Goal: Task Accomplishment & Management: Use online tool/utility

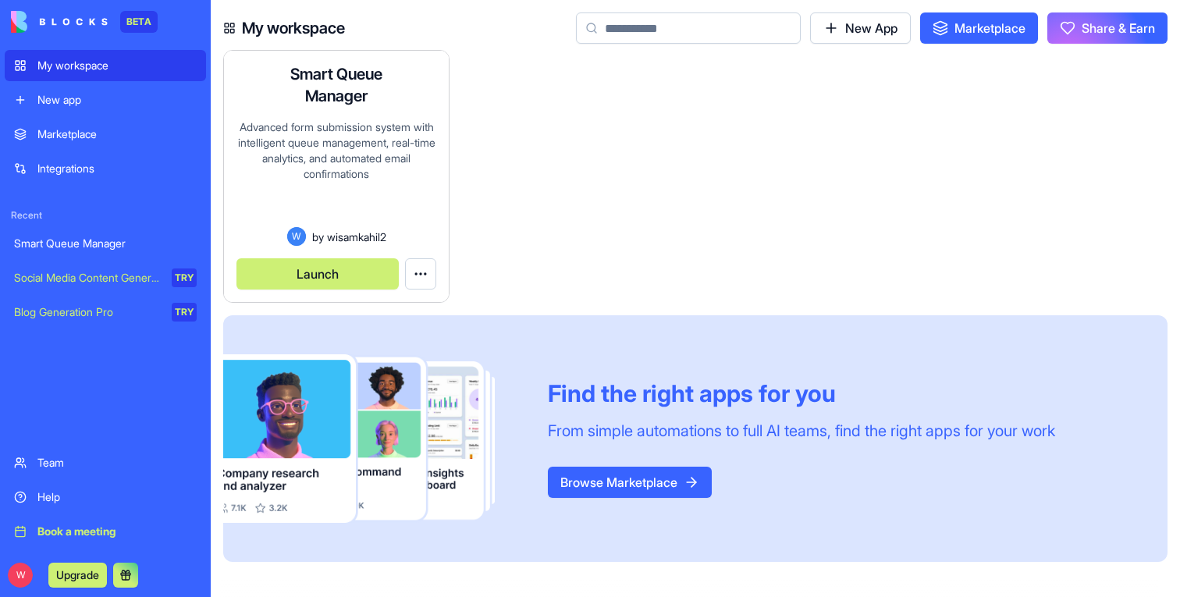
click at [367, 267] on button "Launch" at bounding box center [317, 273] width 162 height 31
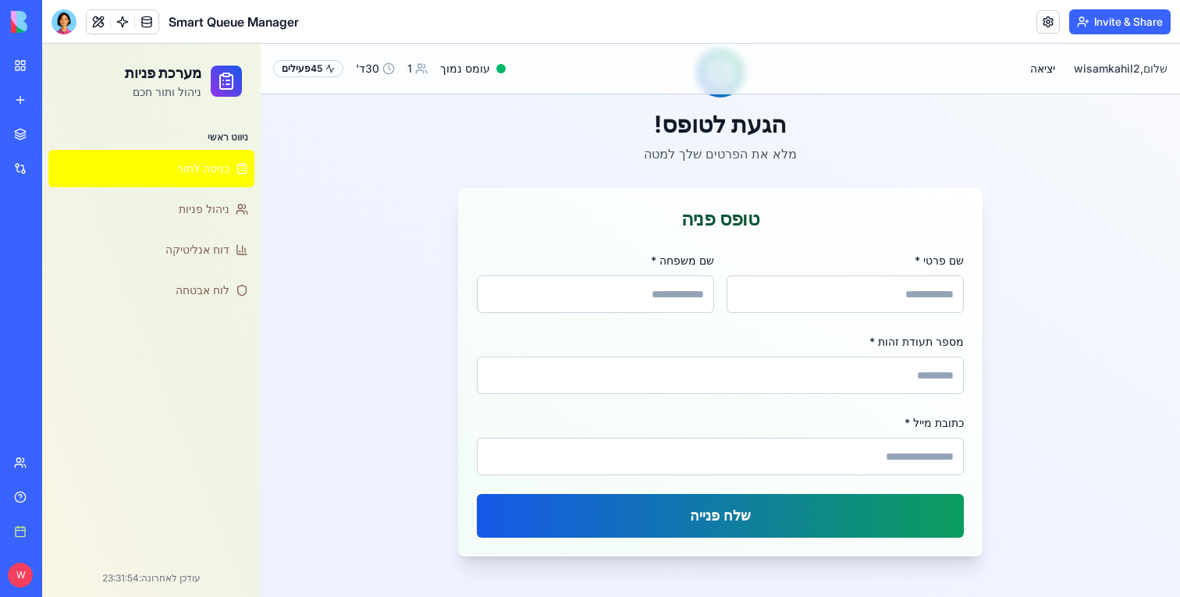
scroll to position [94, 0]
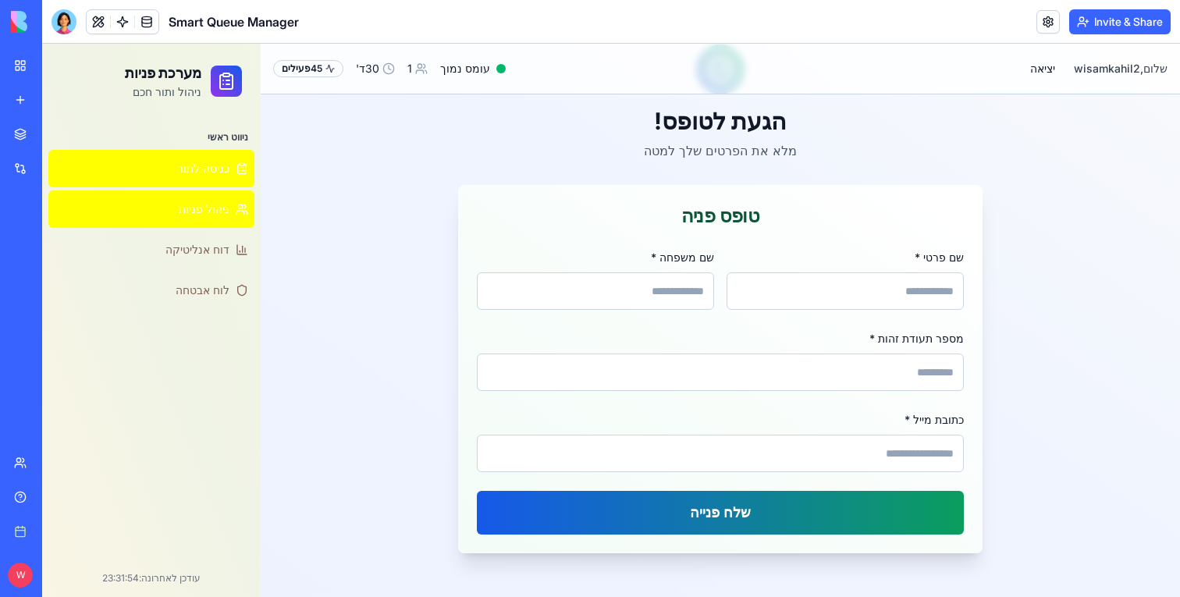
click at [204, 206] on span "ניהול פניות" at bounding box center [204, 209] width 51 height 16
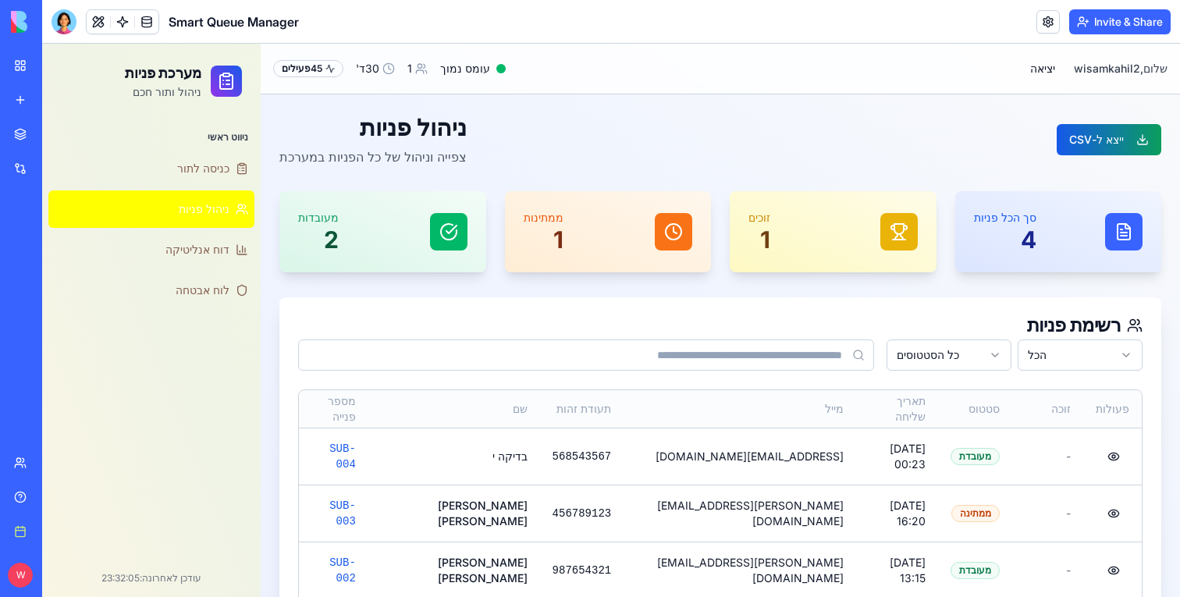
scroll to position [83, 0]
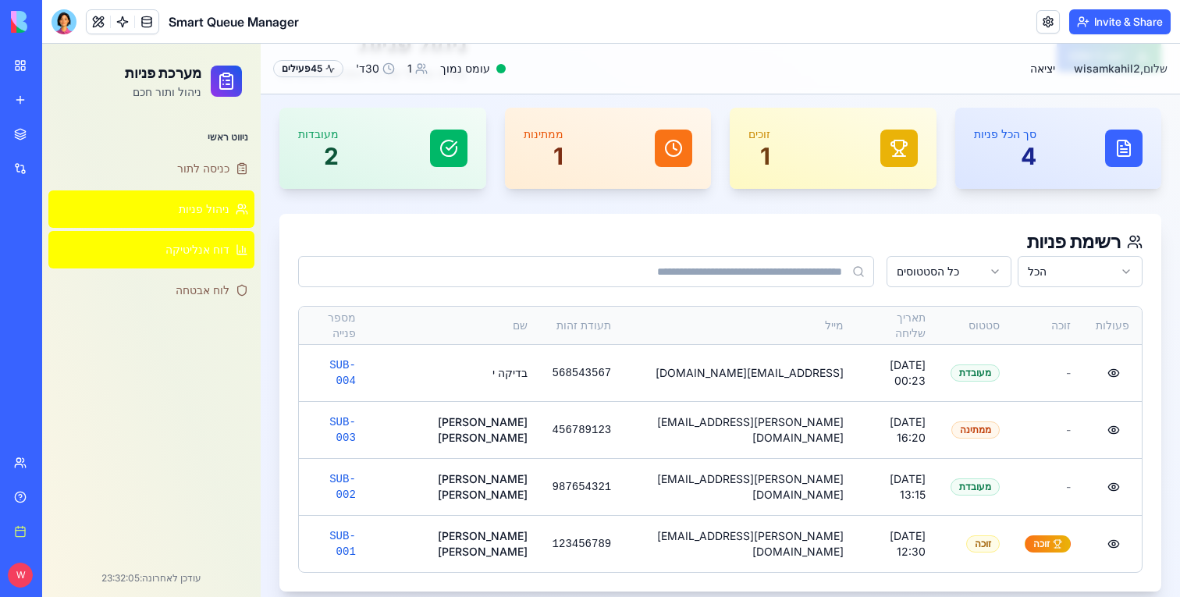
click at [207, 254] on span "דוח אנליטיקה" at bounding box center [197, 250] width 64 height 16
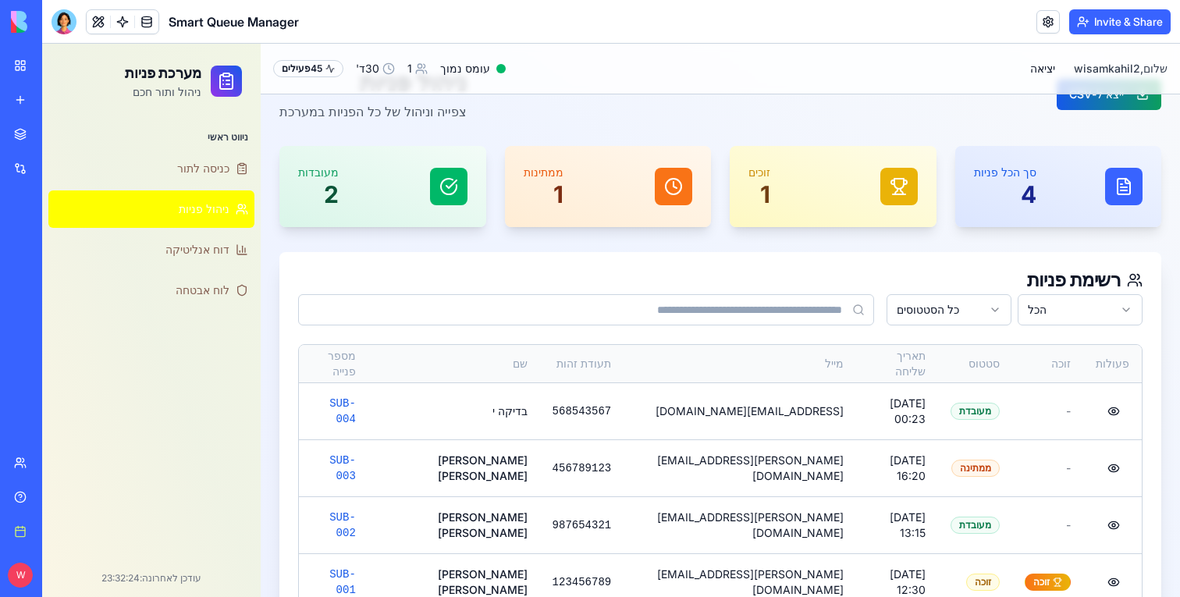
scroll to position [83, 0]
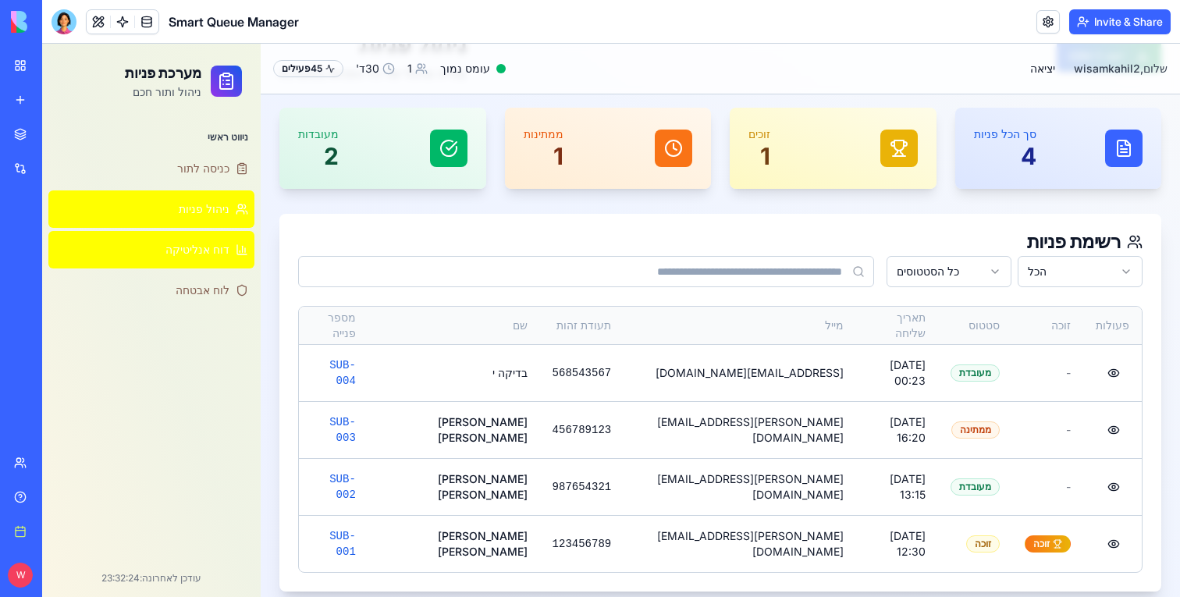
click at [192, 246] on span "דוח אנליטיקה" at bounding box center [197, 250] width 64 height 16
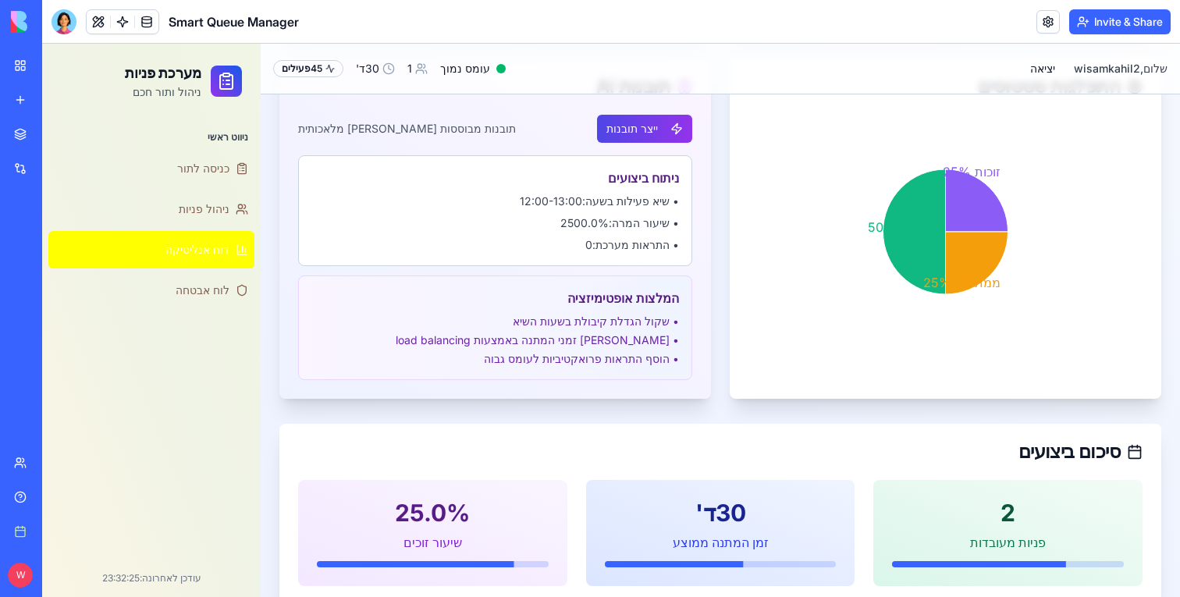
scroll to position [621, 0]
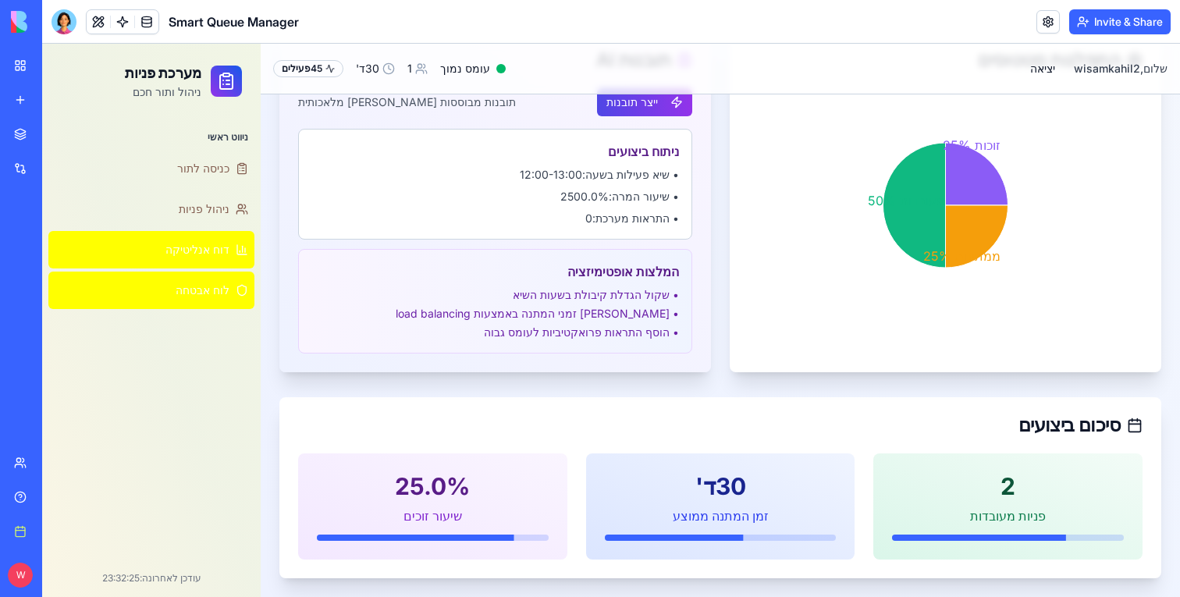
click at [180, 285] on span "לוח אבטחה" at bounding box center [203, 290] width 54 height 16
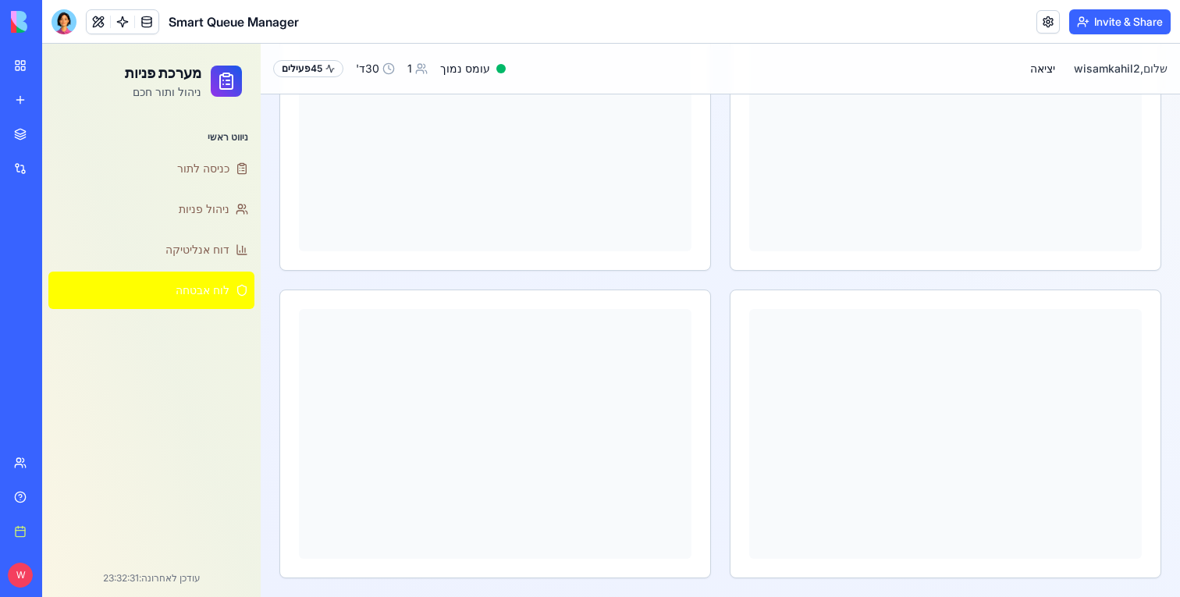
scroll to position [599, 0]
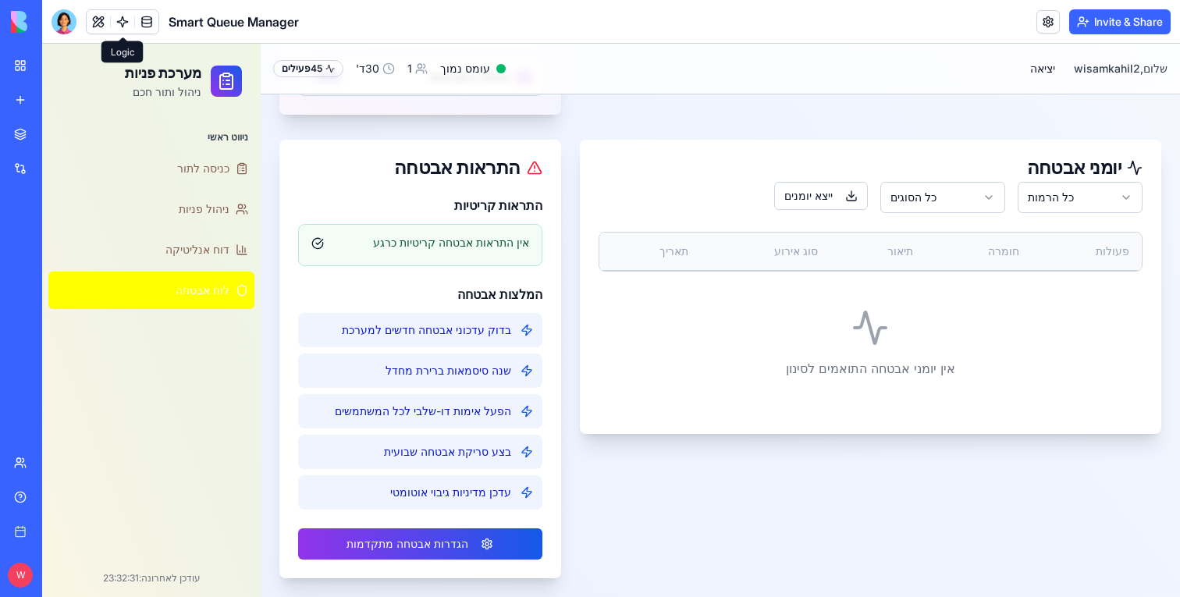
click at [126, 27] on link at bounding box center [122, 21] width 23 height 23
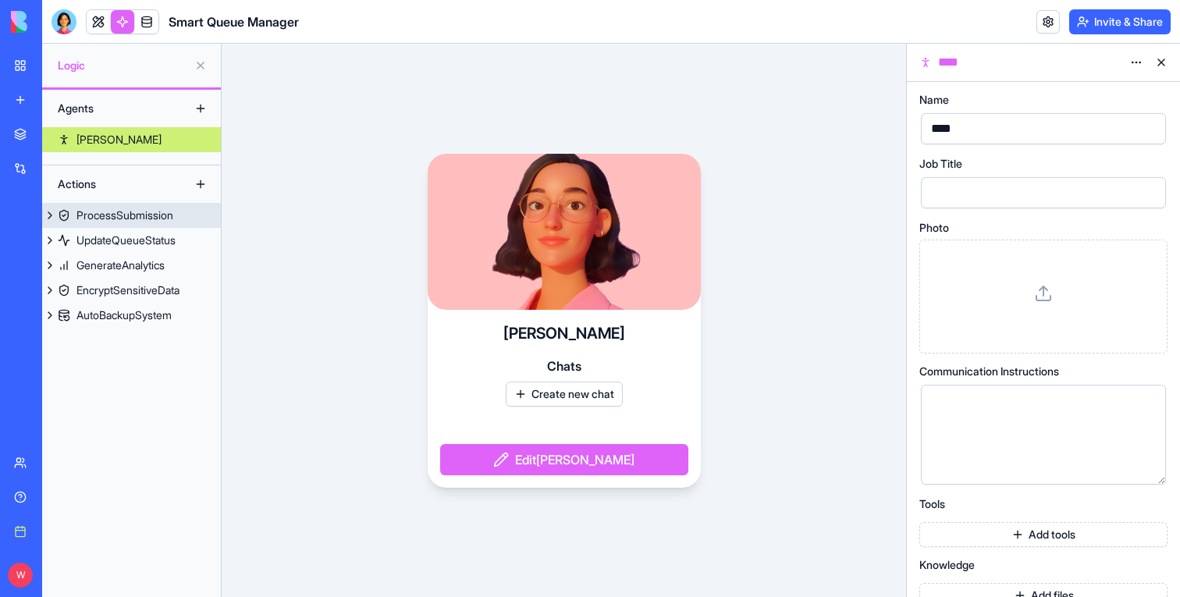
click at [149, 220] on div "ProcessSubmission" at bounding box center [124, 216] width 97 height 16
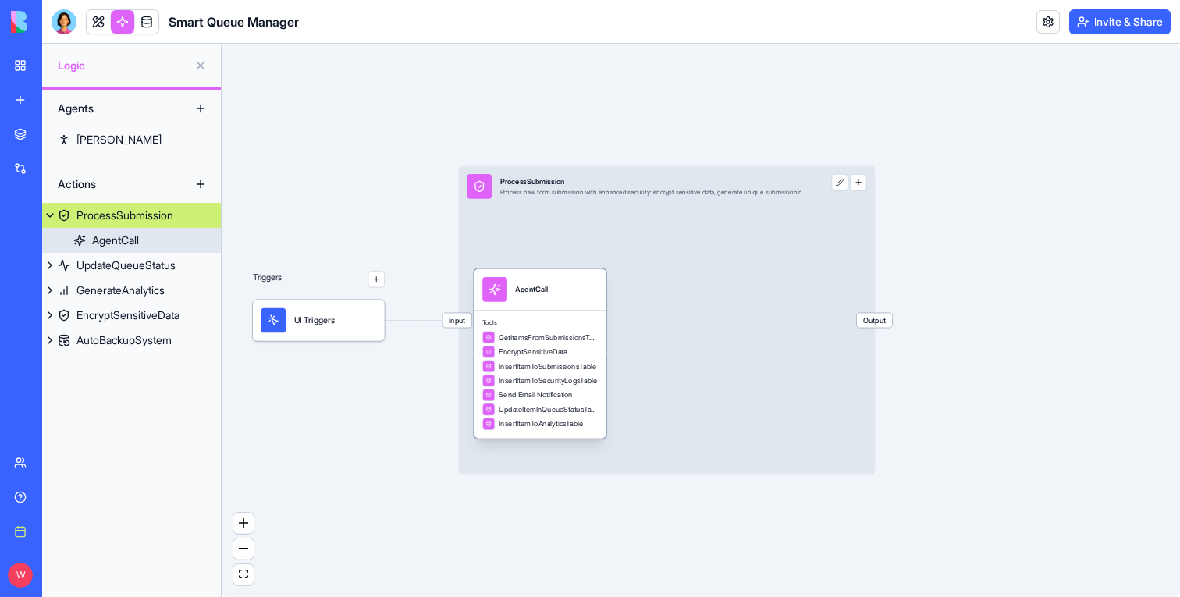
click at [150, 240] on link "AgentCall" at bounding box center [131, 240] width 179 height 25
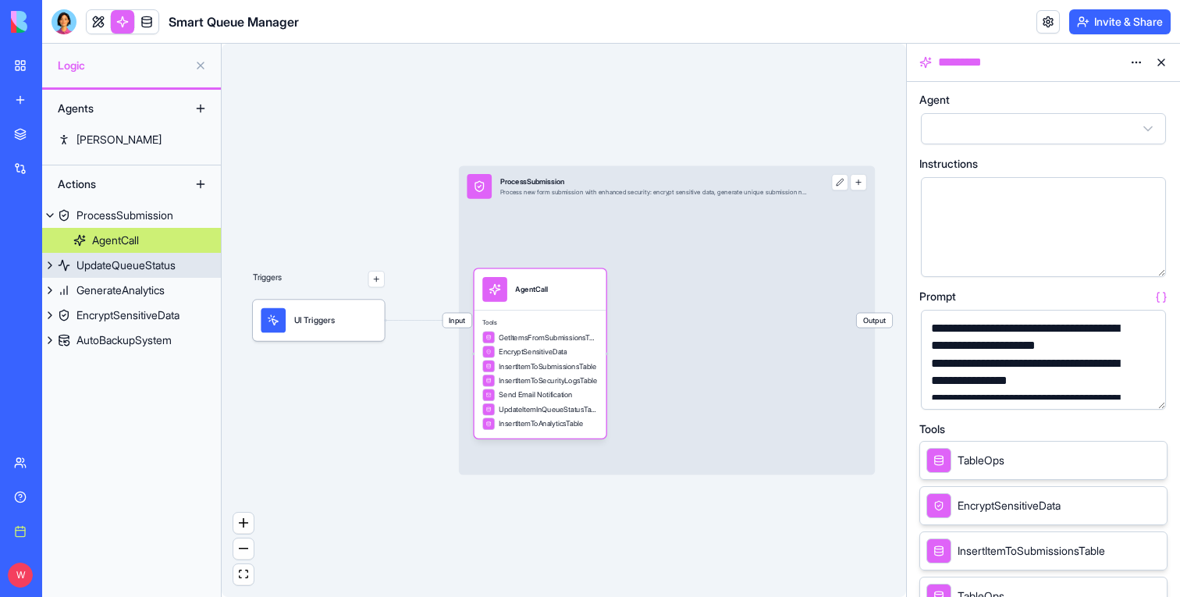
click at [145, 272] on div "UpdateQueueStatus" at bounding box center [125, 265] width 99 height 16
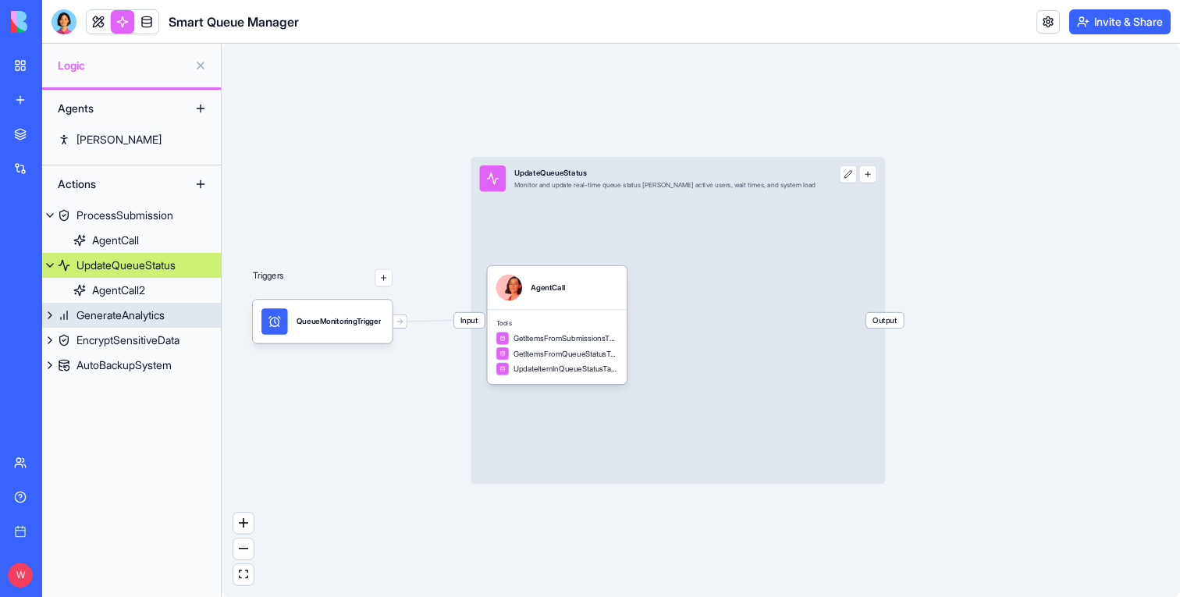
click at [149, 303] on link "GenerateAnalytics" at bounding box center [131, 315] width 179 height 25
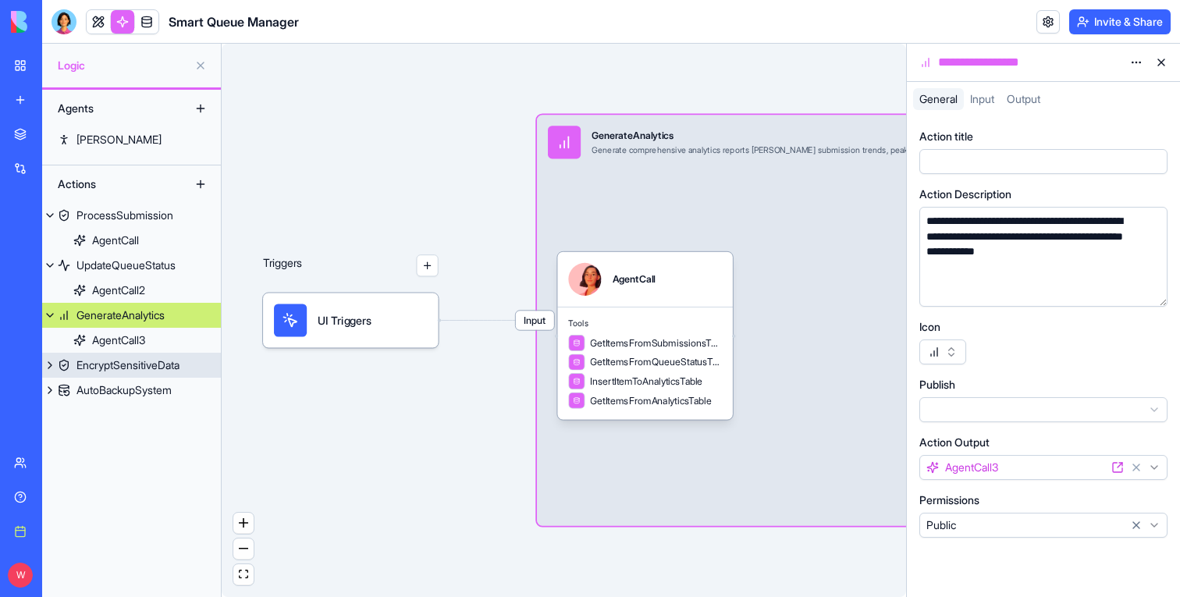
click at [161, 367] on div "EncryptSensitiveData" at bounding box center [127, 365] width 103 height 16
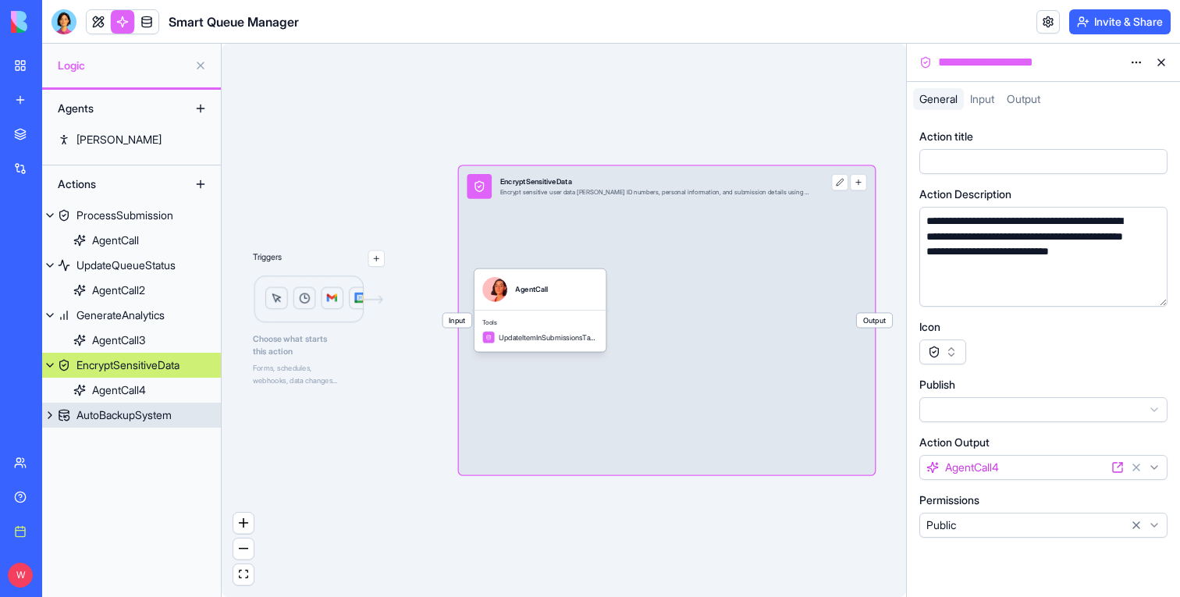
click at [161, 422] on div "AutoBackupSystem" at bounding box center [123, 415] width 95 height 16
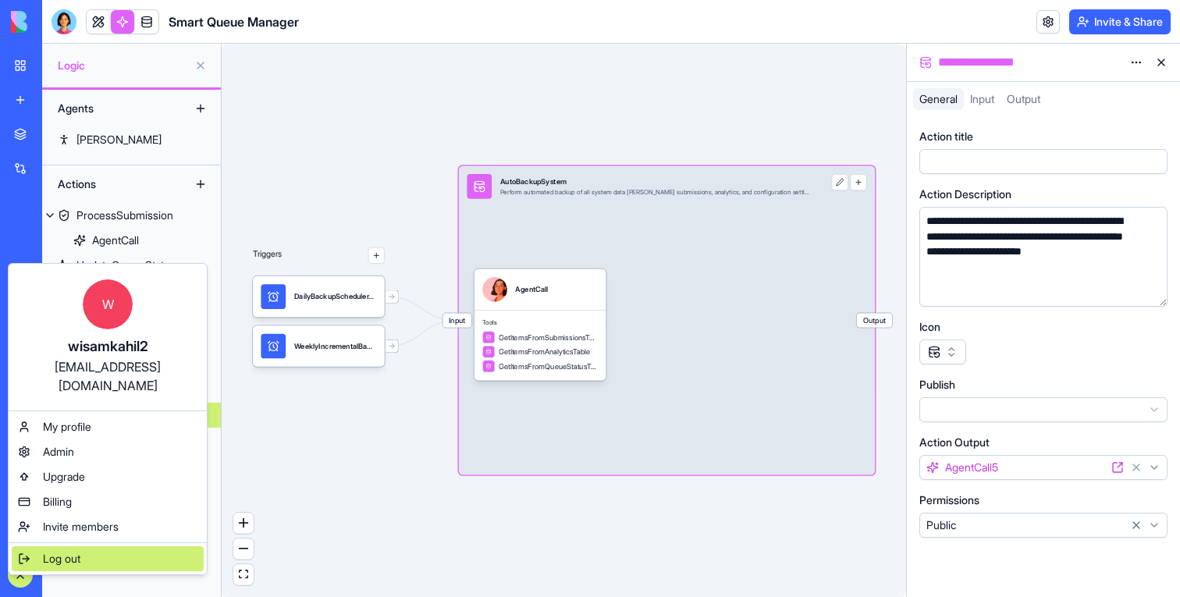
click at [55, 551] on span "Log out" at bounding box center [61, 559] width 37 height 16
